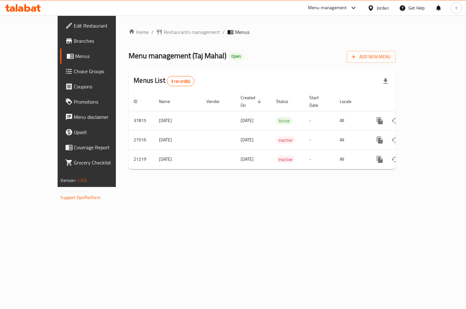
click at [60, 79] on link "Coupons" at bounding box center [97, 86] width 75 height 15
click at [74, 73] on span "Choice Groups" at bounding box center [102, 71] width 56 height 8
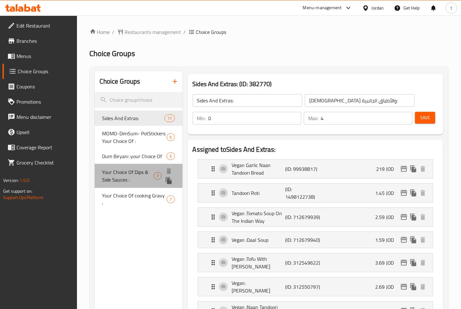
click at [132, 168] on span "Your Choice Of Dips & Side Sauces :" at bounding box center [128, 175] width 52 height 15
type input "Your Choice Of Dips & Side Sauces :"
type input "اختيارك من الصوصات الجانبية والديب :"
type input "6"
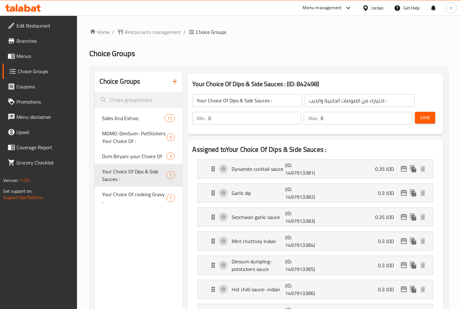
click at [343, 54] on h2 "Choice Groups" at bounding box center [269, 53] width 358 height 10
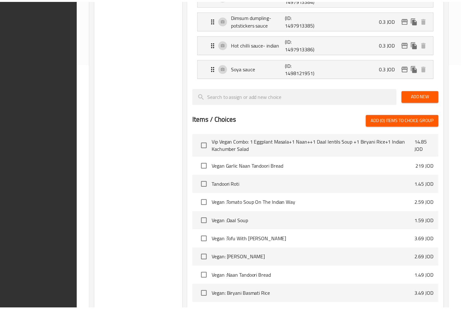
scroll to position [322, 0]
